Goal: Navigation & Orientation: Find specific page/section

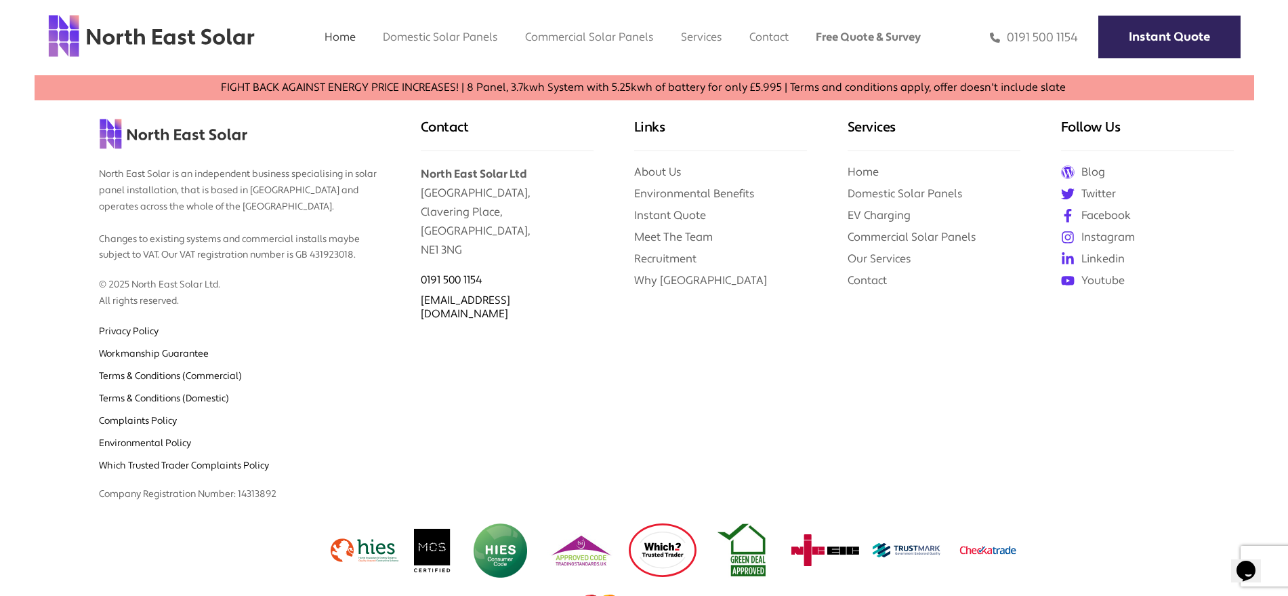
scroll to position [5890, 0]
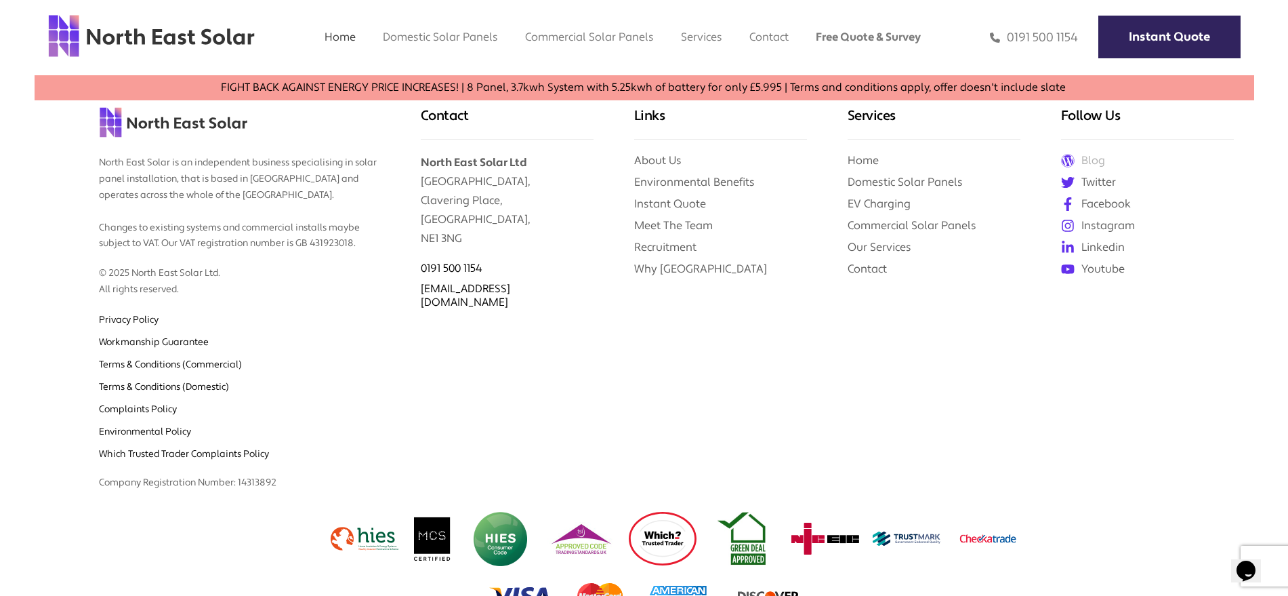
click at [1099, 153] on link "Blog" at bounding box center [1147, 160] width 173 height 15
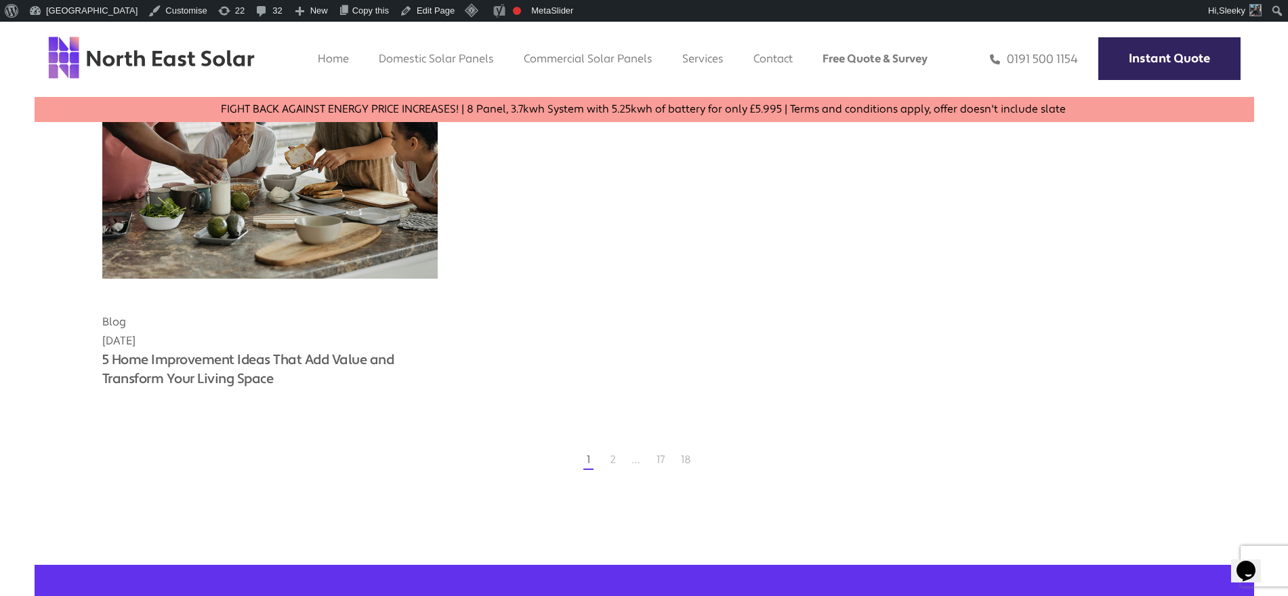
scroll to position [1708, 0]
click at [611, 461] on link "2" at bounding box center [613, 459] width 6 height 14
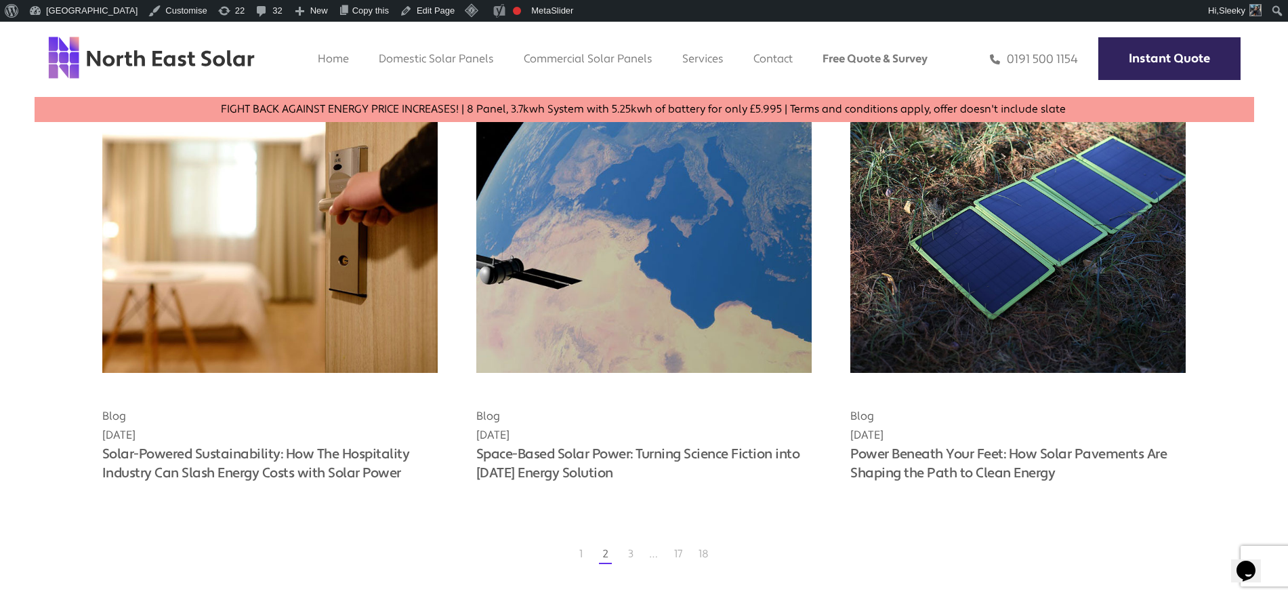
scroll to position [1199, 0]
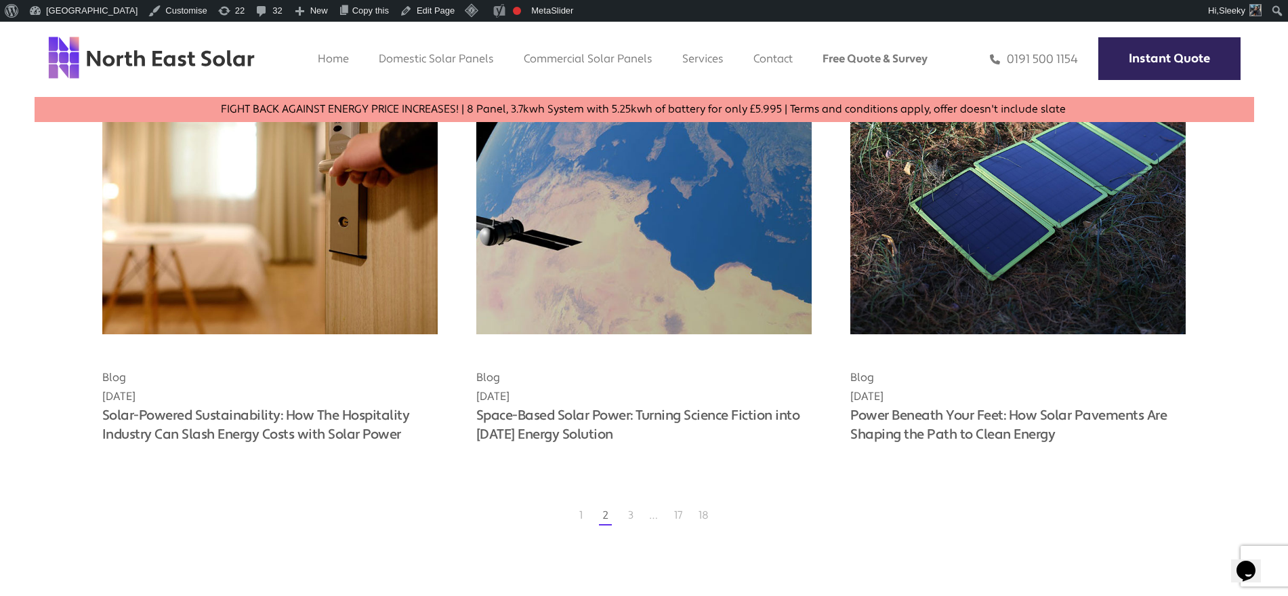
click at [585, 516] on div "1 2 3 … 17 18" at bounding box center [644, 515] width 1084 height 14
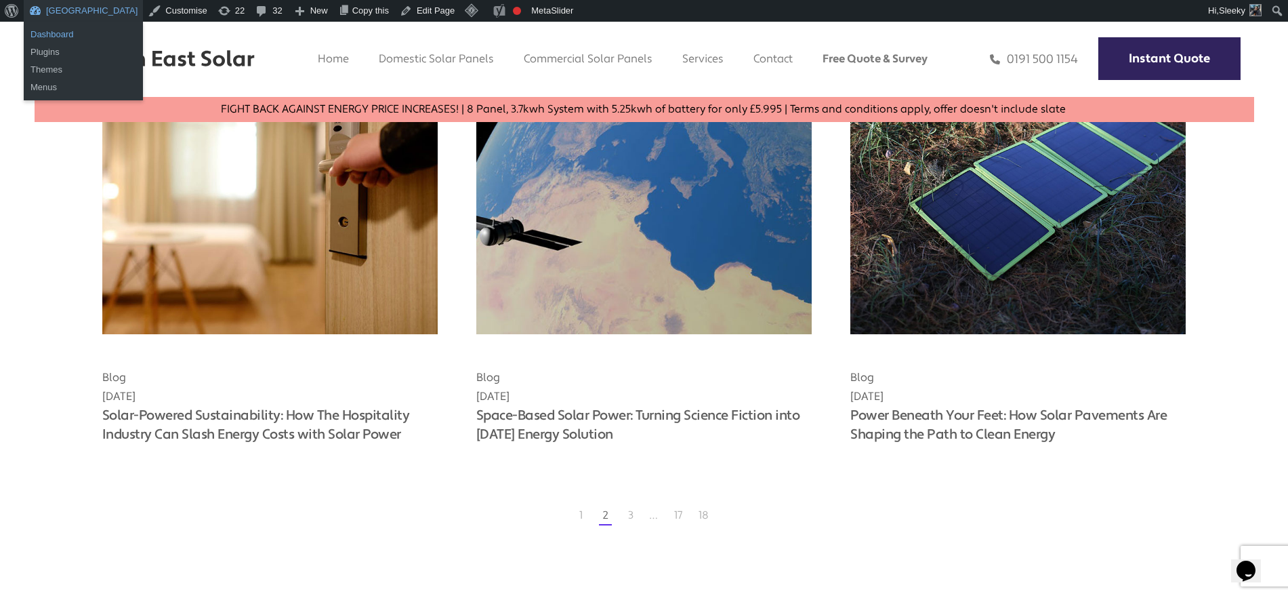
click at [79, 30] on link "Dashboard" at bounding box center [83, 35] width 119 height 18
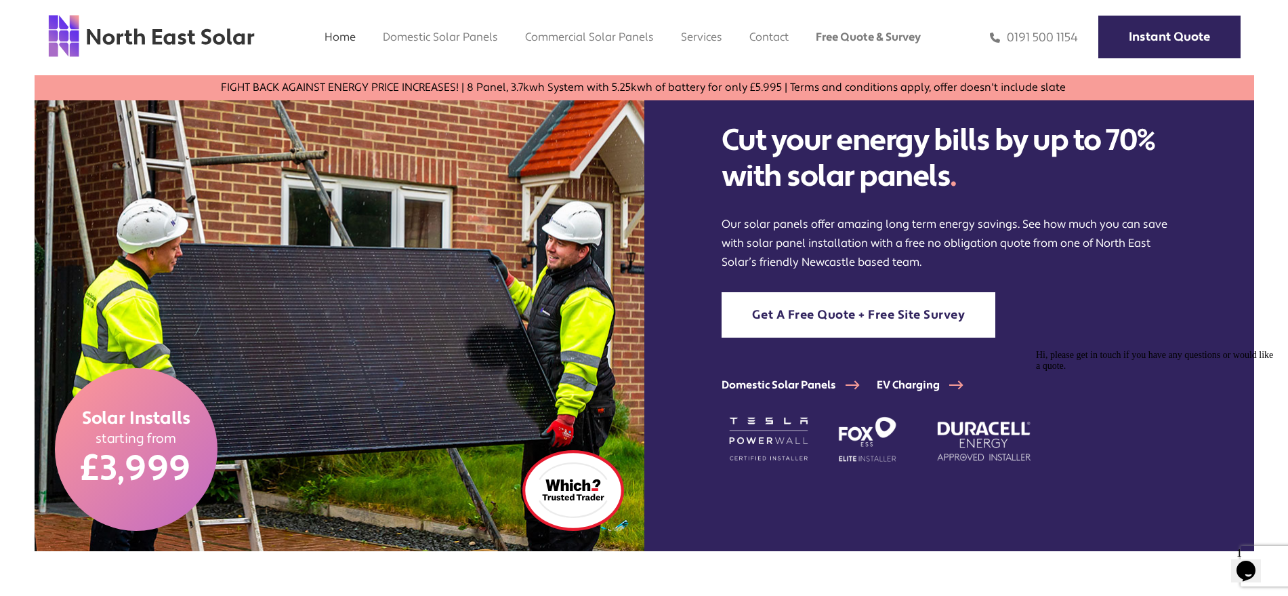
scroll to position [112, 0]
